Goal: Task Accomplishment & Management: Manage account settings

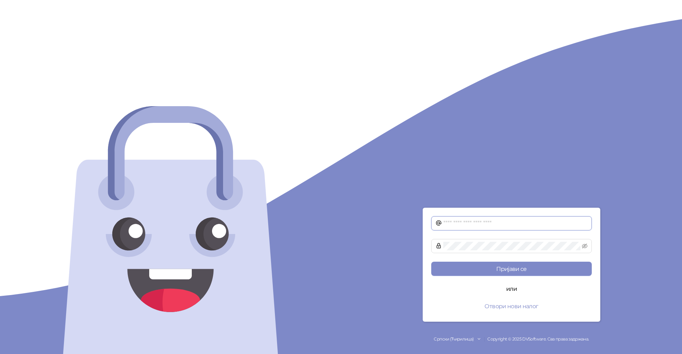
click at [472, 224] on input "text" at bounding box center [515, 223] width 144 height 9
type input "**********"
click at [515, 266] on button "Пријави се" at bounding box center [511, 269] width 160 height 14
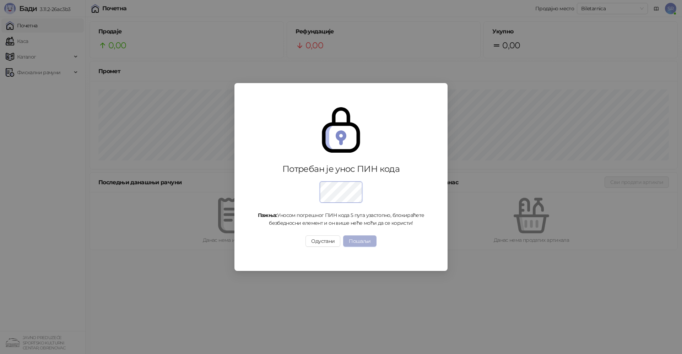
click at [364, 243] on button "Пошаљи" at bounding box center [359, 240] width 33 height 11
